Goal: Task Accomplishment & Management: Manage account settings

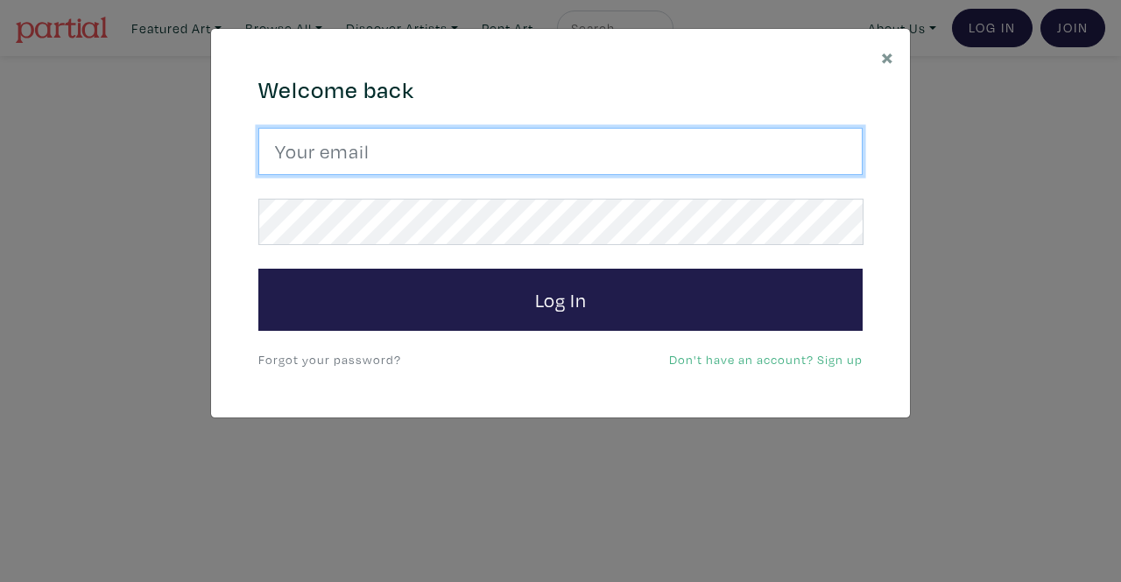
click at [362, 143] on input "email" at bounding box center [560, 151] width 604 height 47
type input "srossdfloyd@gmail.com"
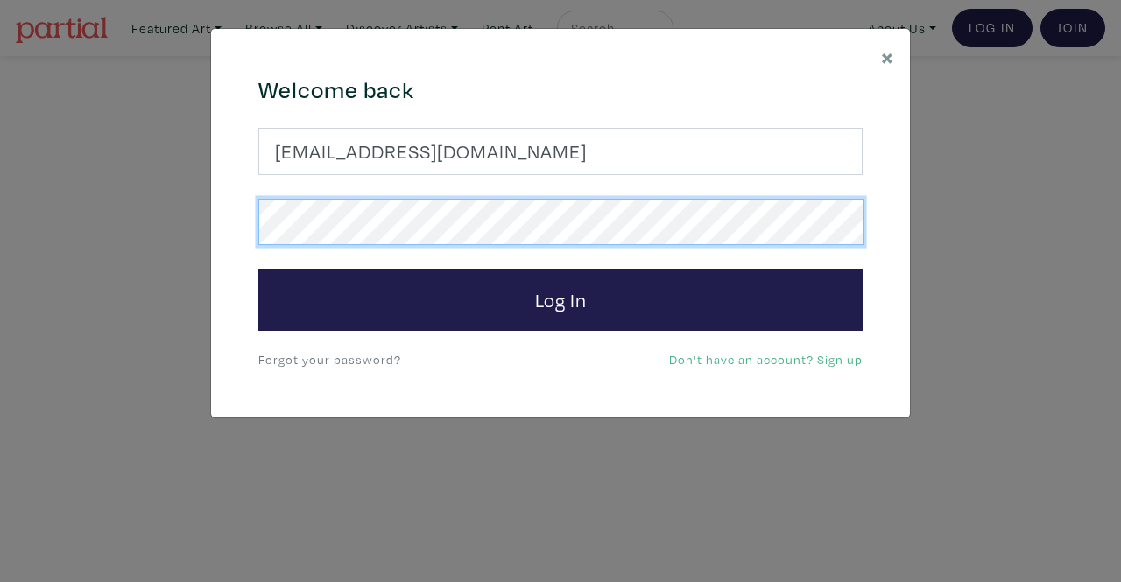
click at [258, 269] on button "Log In" at bounding box center [560, 300] width 604 height 63
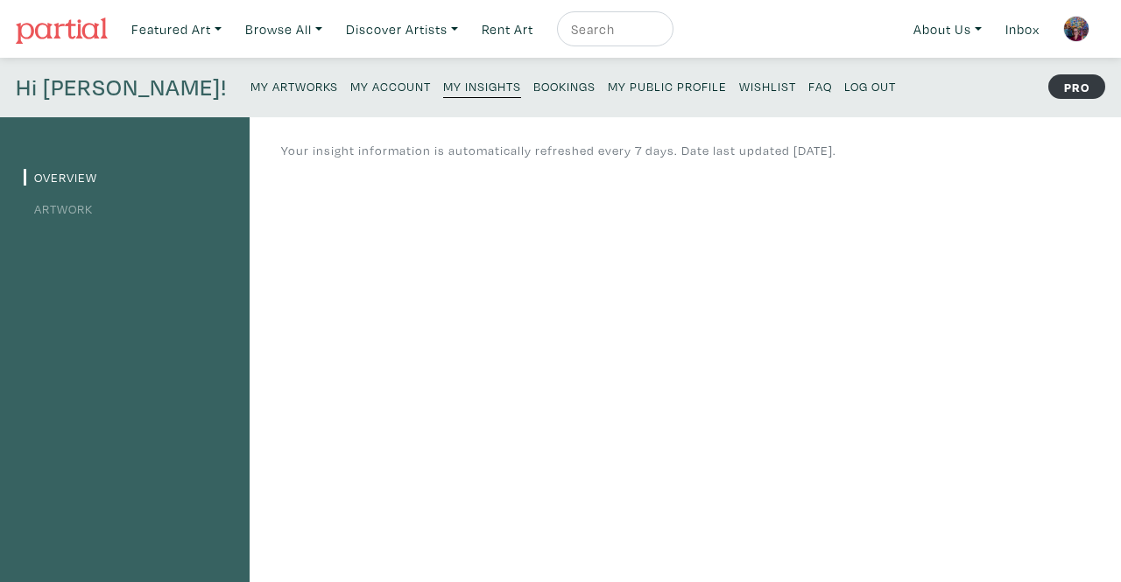
click at [63, 211] on link "Artwork" at bounding box center [58, 208] width 69 height 17
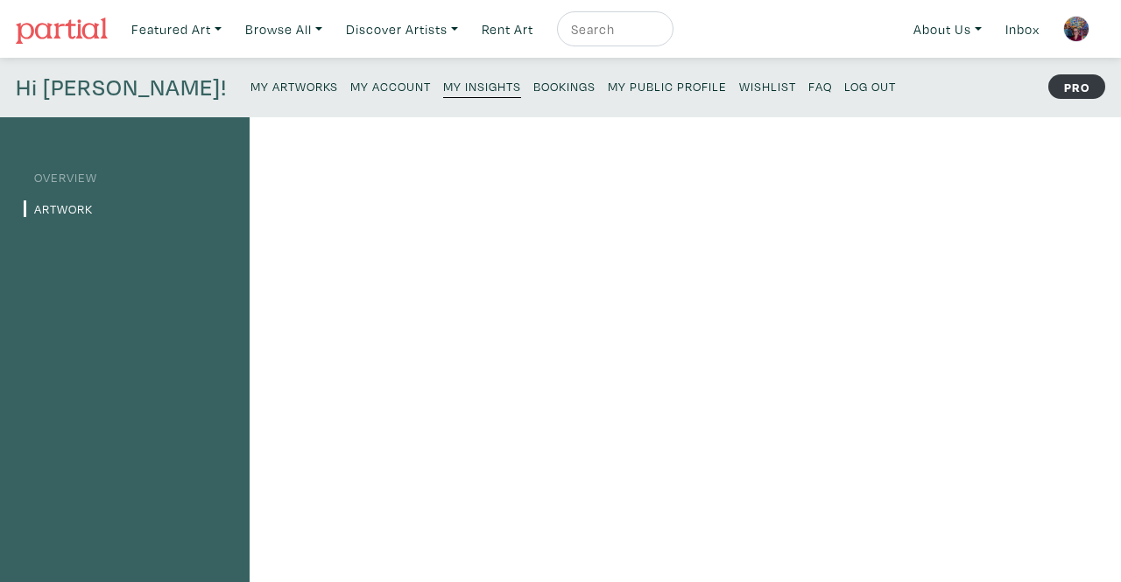
click at [250, 87] on small "My Artworks" at bounding box center [294, 86] width 88 height 17
